Goal: Book appointment/travel/reservation

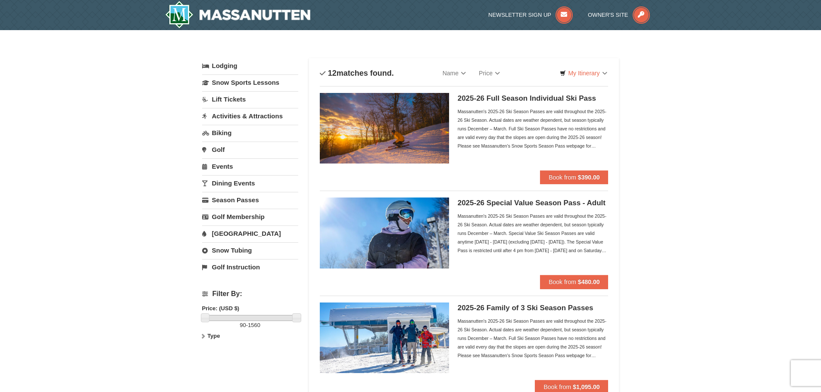
click at [241, 184] on link "Dining Events" at bounding box center [250, 183] width 96 height 16
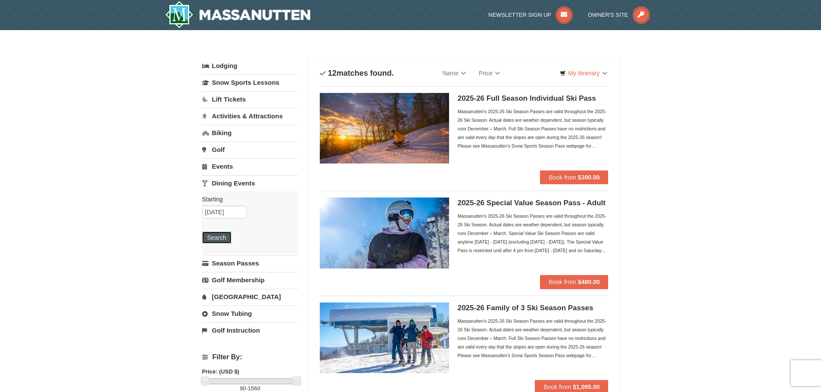
click at [219, 239] on button "Search" at bounding box center [216, 238] width 29 height 12
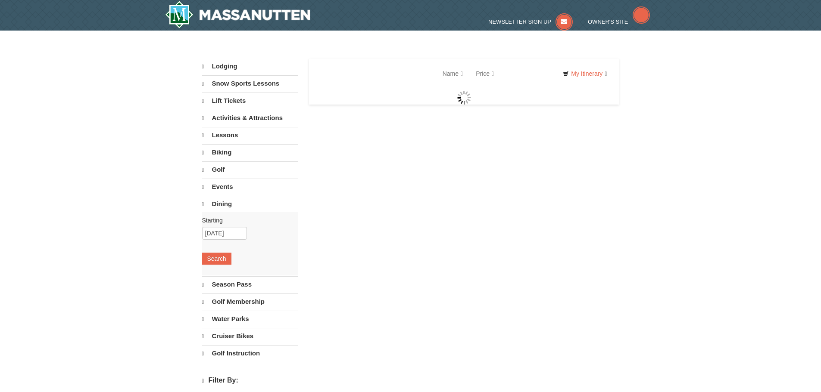
select select "10"
